Goal: Use online tool/utility: Utilize a website feature to perform a specific function

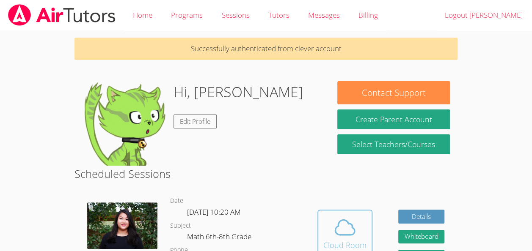
click at [342, 236] on icon at bounding box center [345, 228] width 24 height 24
click at [345, 218] on icon at bounding box center [345, 228] width 24 height 24
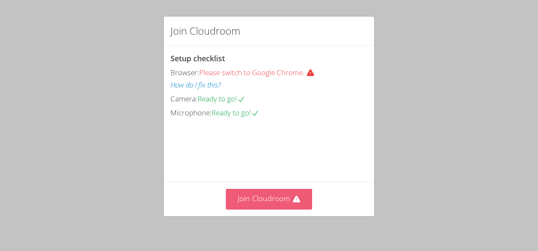
click at [269, 190] on button "Join Cloudroom" at bounding box center [269, 199] width 87 height 21
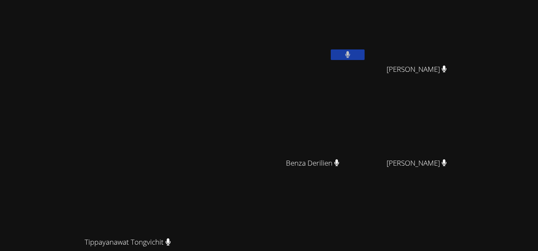
click at [195, 176] on video at bounding box center [131, 161] width 127 height 144
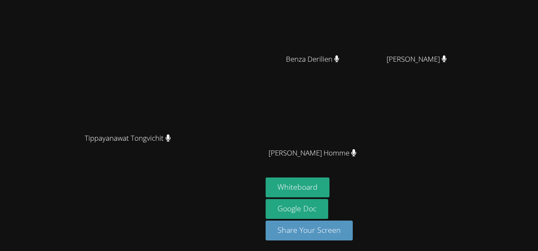
scroll to position [104, 0]
click at [330, 188] on button "Whiteboard" at bounding box center [298, 188] width 64 height 20
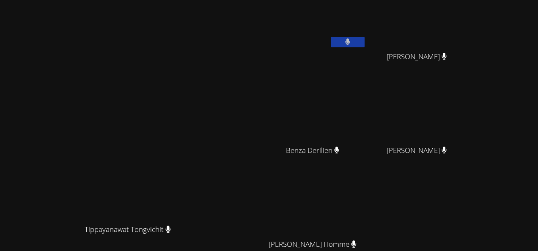
scroll to position [13, 0]
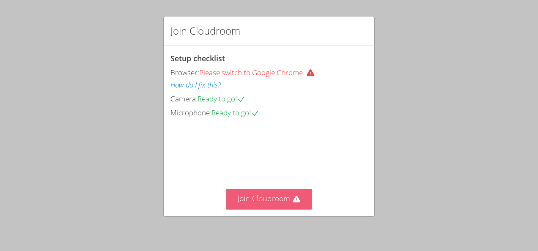
click at [270, 202] on button "Join Cloudroom" at bounding box center [269, 199] width 87 height 21
